Goal: Task Accomplishment & Management: Manage account settings

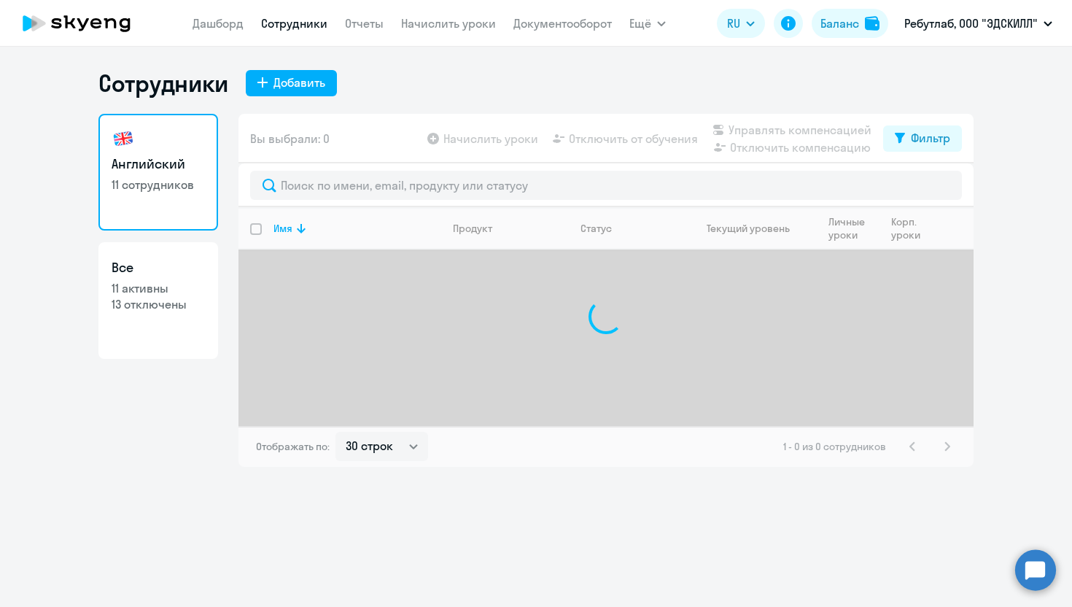
select select "30"
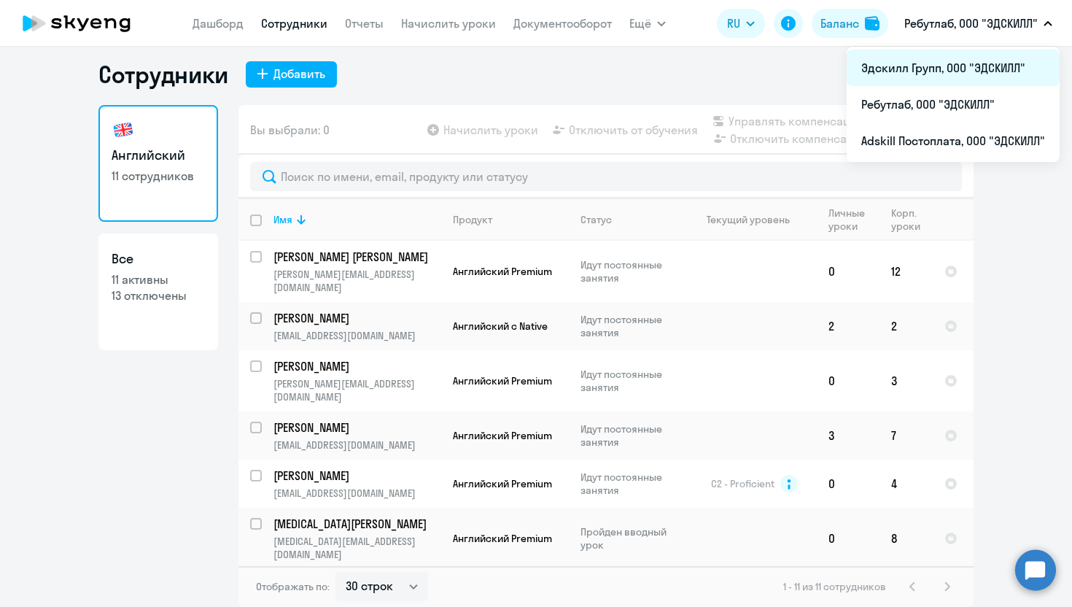
click at [940, 63] on li "Эдскилл Групп, ООО "ЭДСКИЛЛ"" at bounding box center [953, 68] width 213 height 36
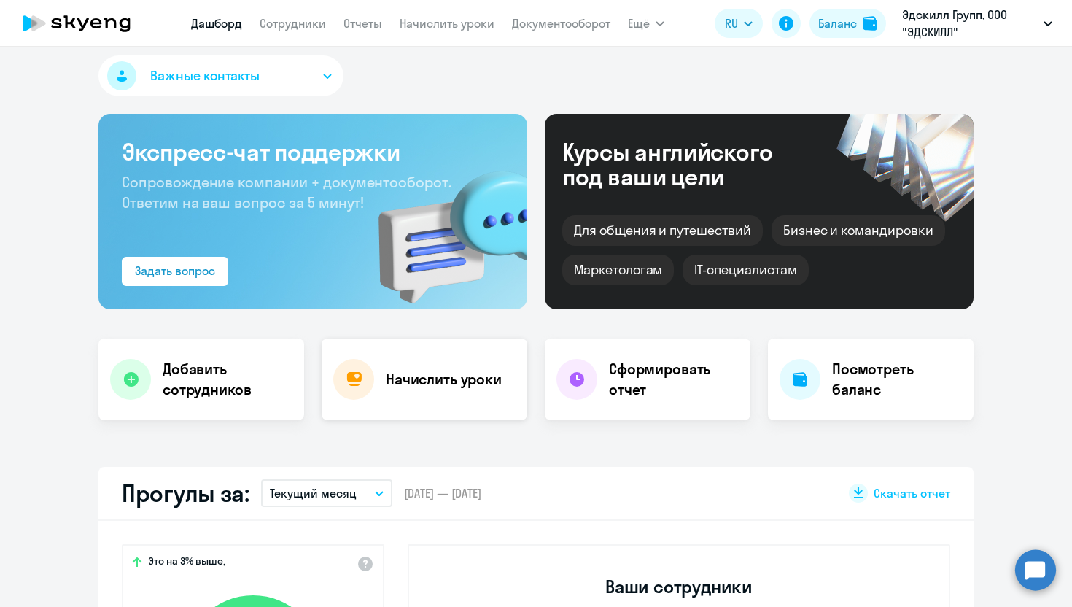
scroll to position [20, 0]
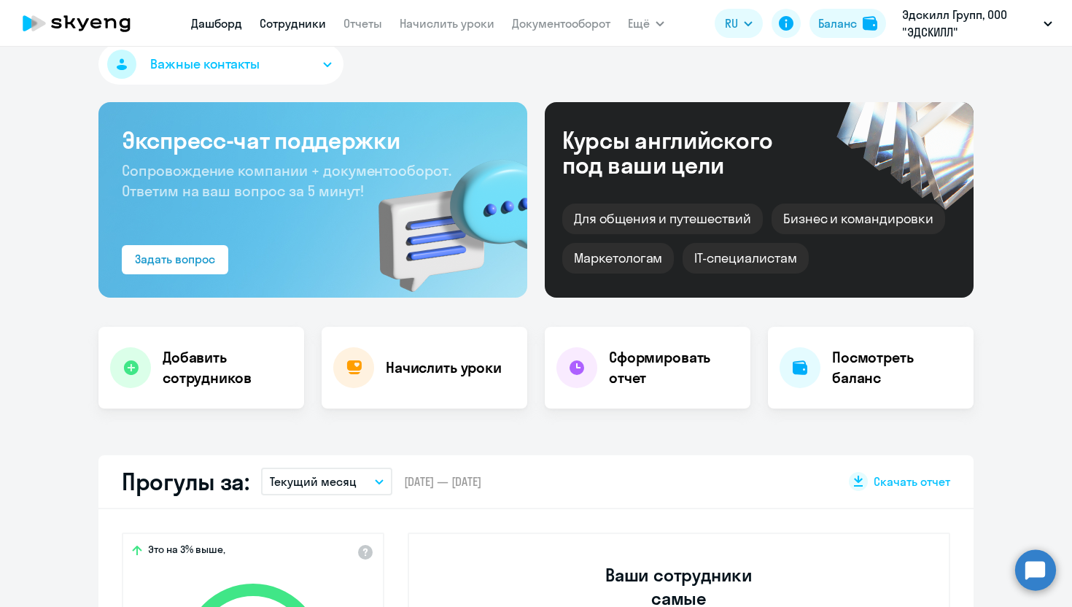
click at [309, 26] on link "Сотрудники" at bounding box center [293, 23] width 66 height 15
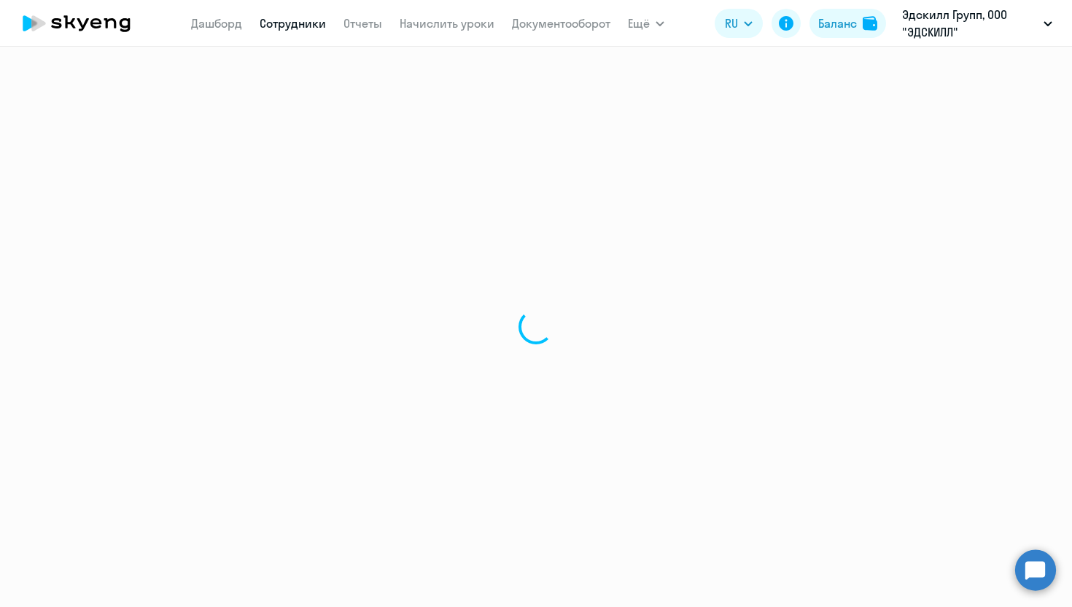
select select "30"
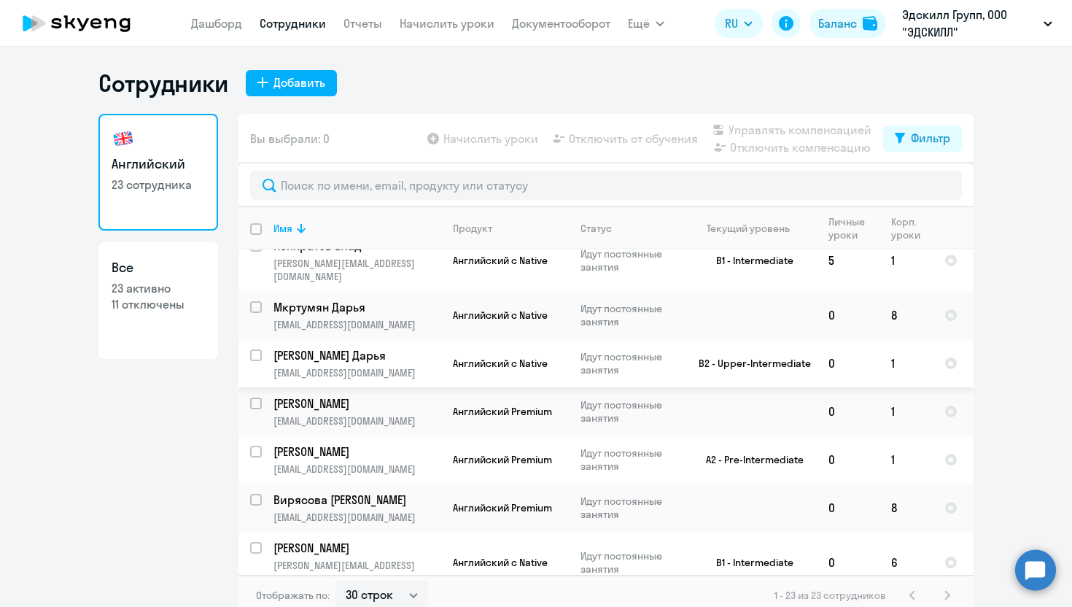
scroll to position [133, 0]
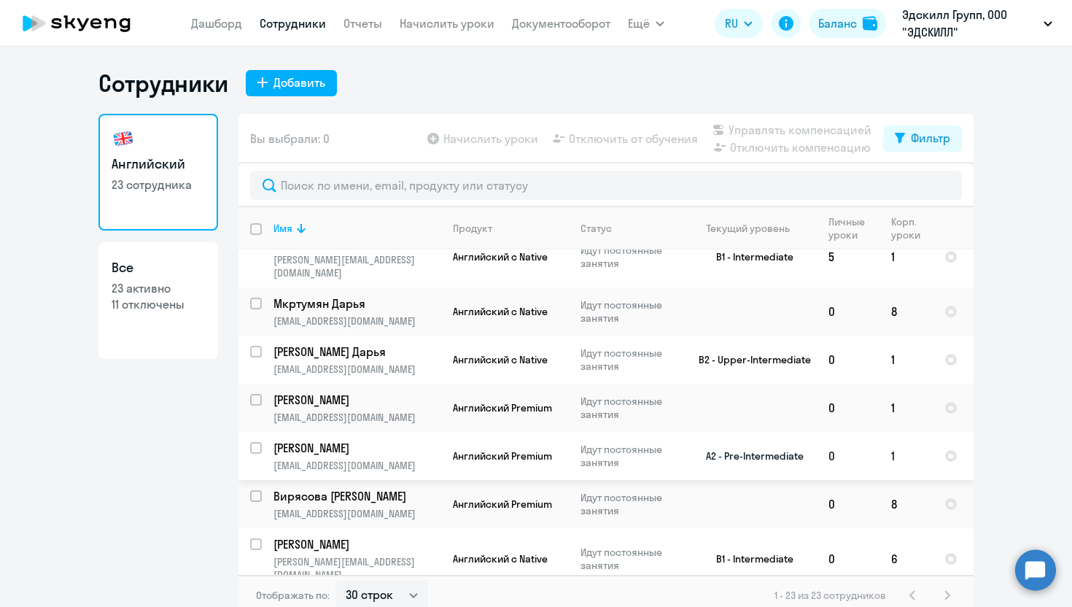
click at [249, 430] on div at bounding box center [256, 447] width 35 height 35
checkbox input "true"
click at [485, 145] on span "Начислить уроки" at bounding box center [490, 139] width 95 height 18
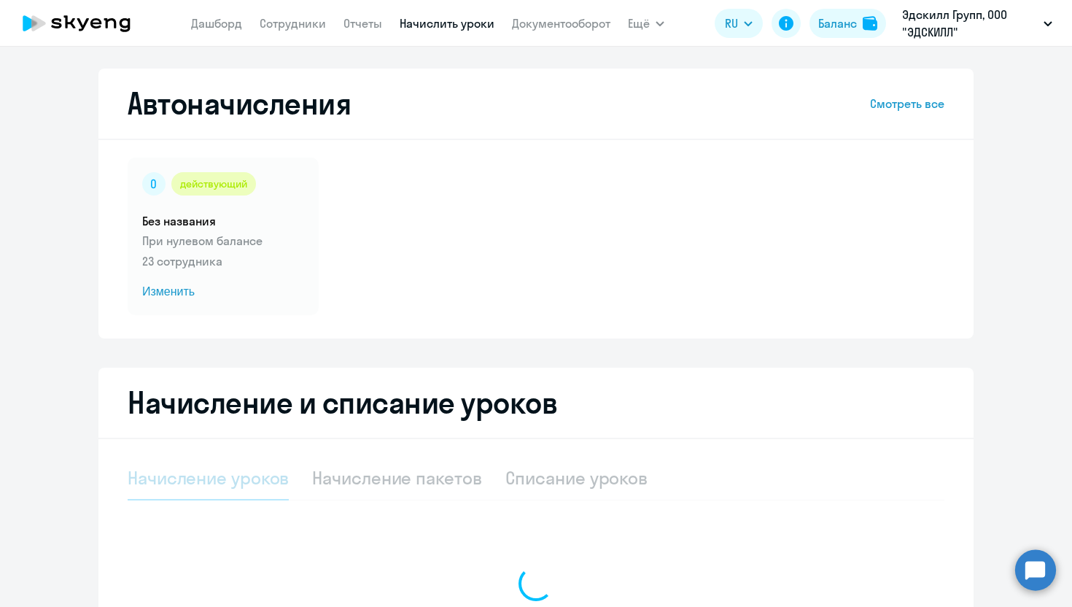
select select "10"
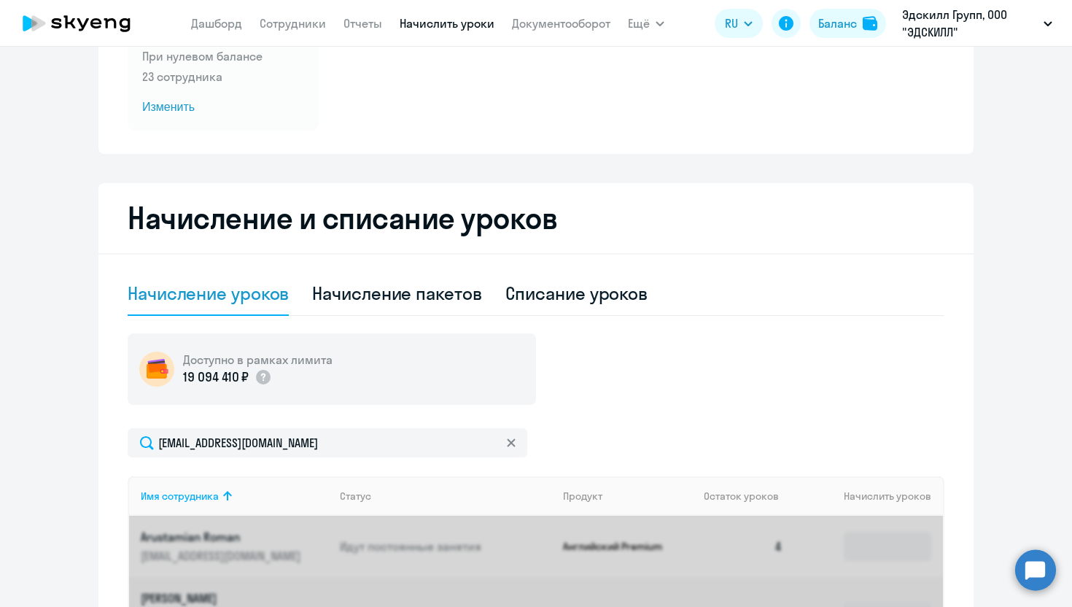
scroll to position [346, 0]
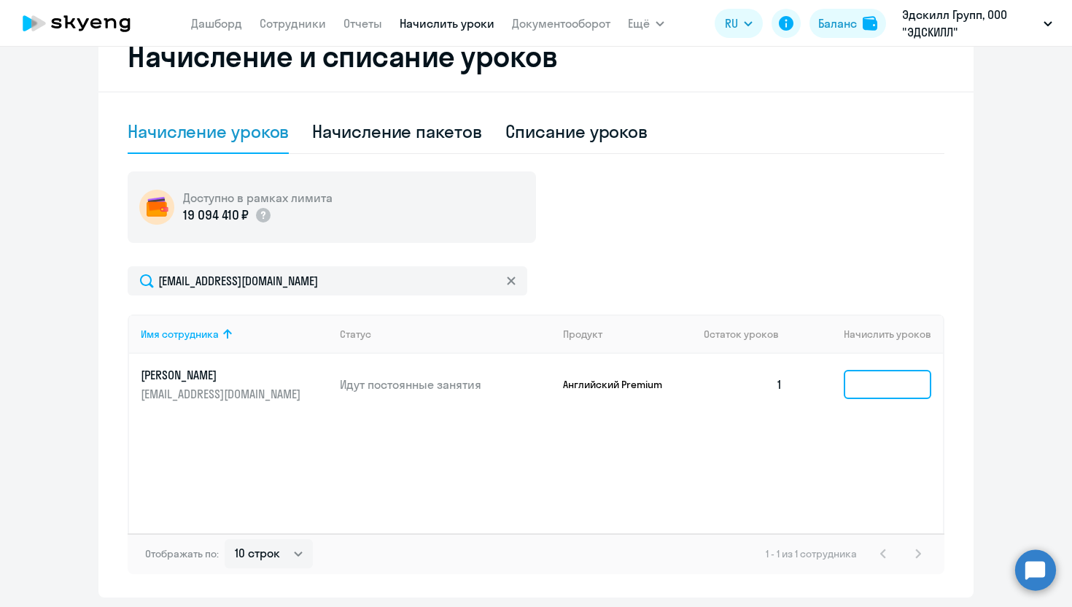
click at [871, 384] on input at bounding box center [888, 384] width 88 height 29
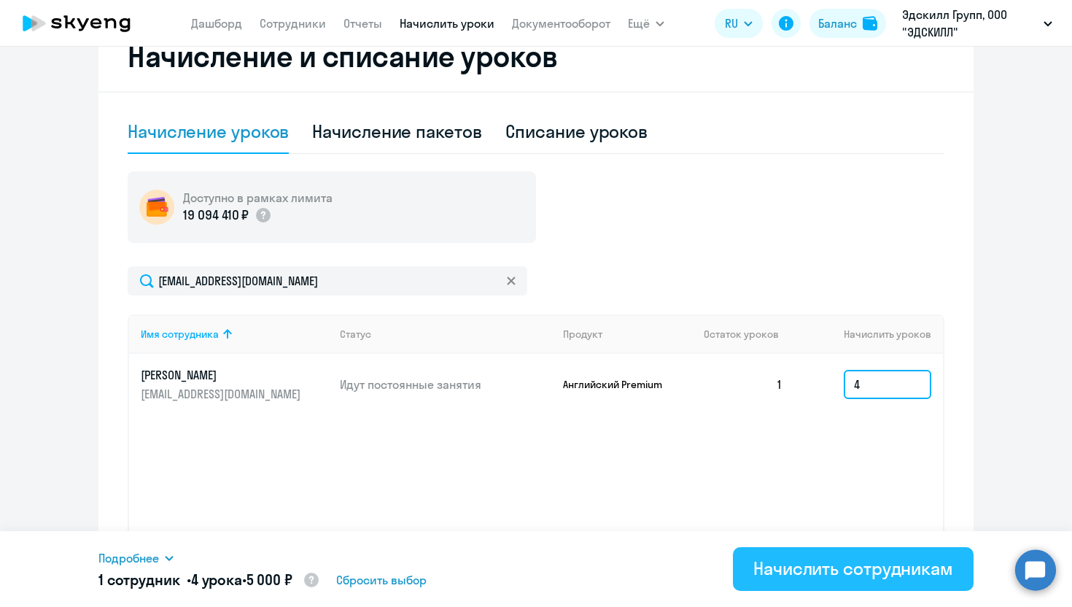
type input "4"
click at [809, 587] on button "Начислить сотрудникам" at bounding box center [853, 569] width 241 height 44
